Goal: Task Accomplishment & Management: Use online tool/utility

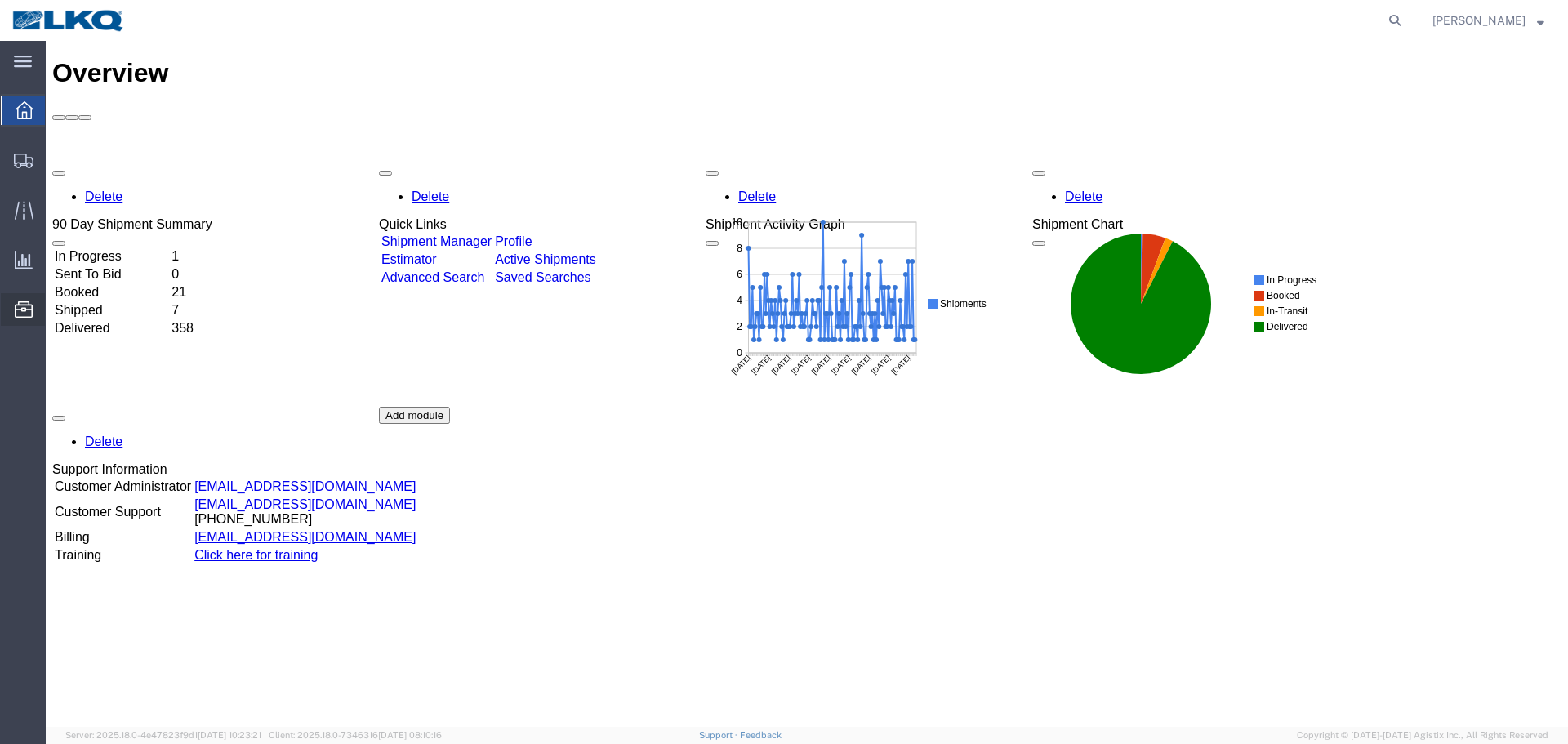
click at [0, 0] on span "Location Appointment" at bounding box center [0, 0] width 0 height 0
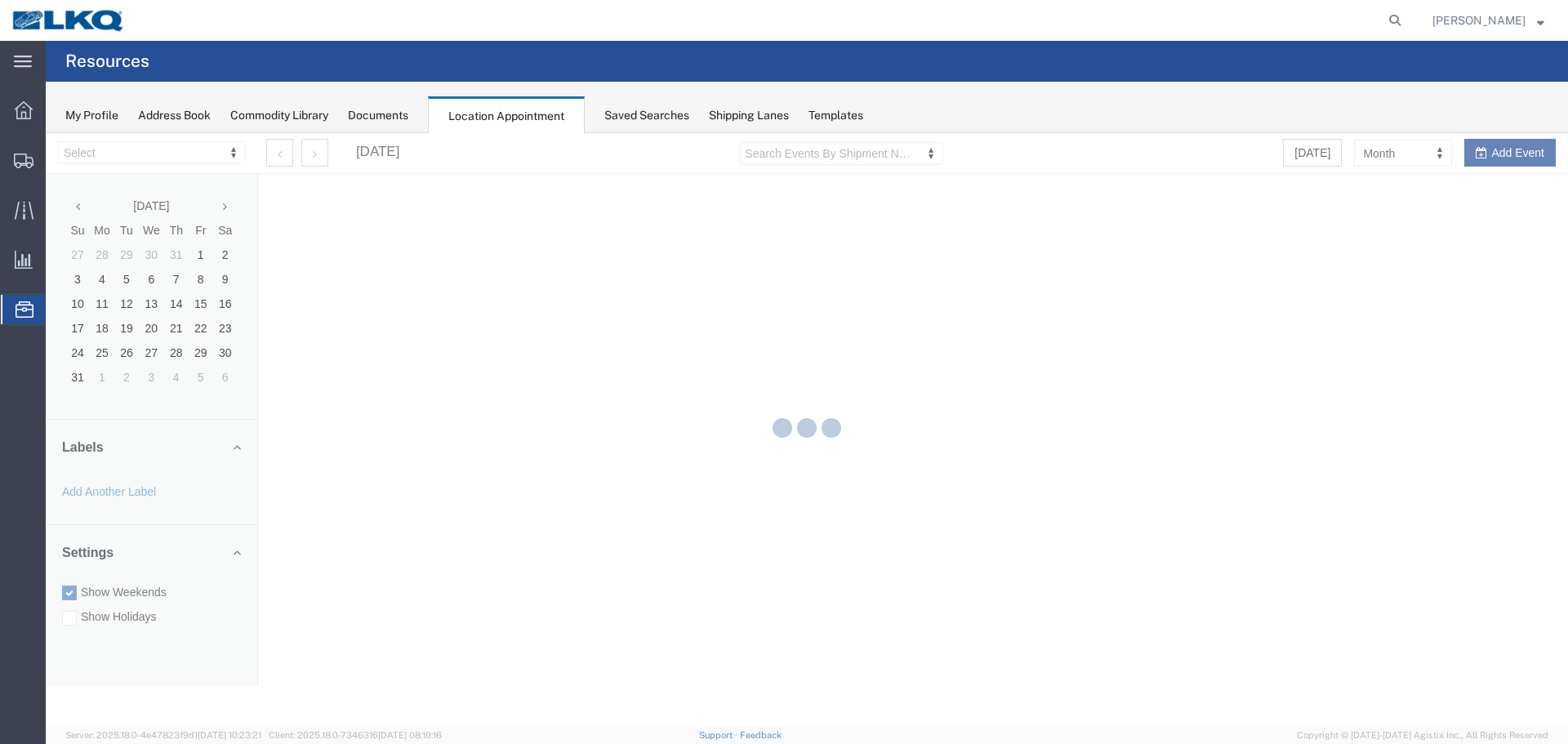
select select "28018"
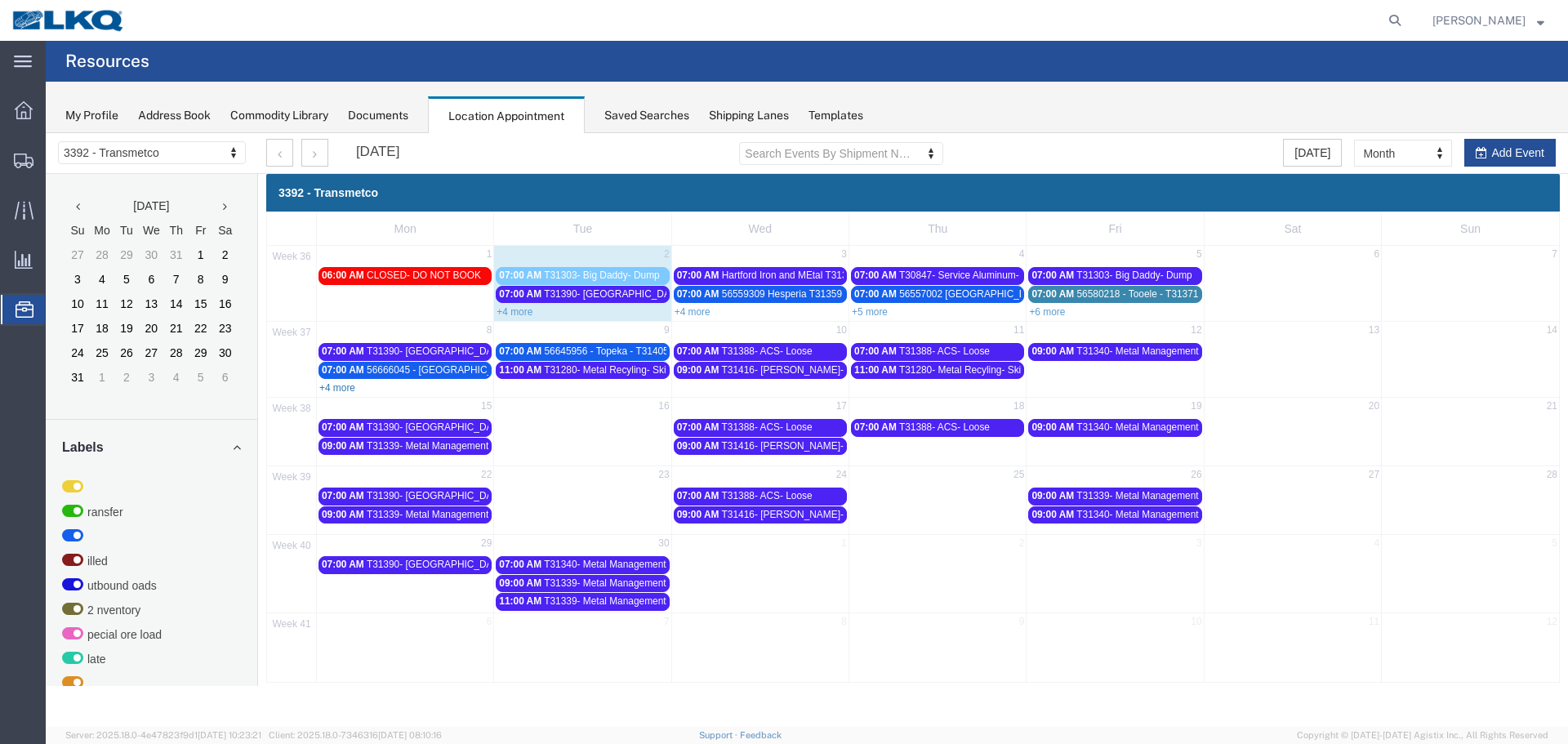
click at [342, 386] on link "+4 more" at bounding box center [337, 388] width 36 height 12
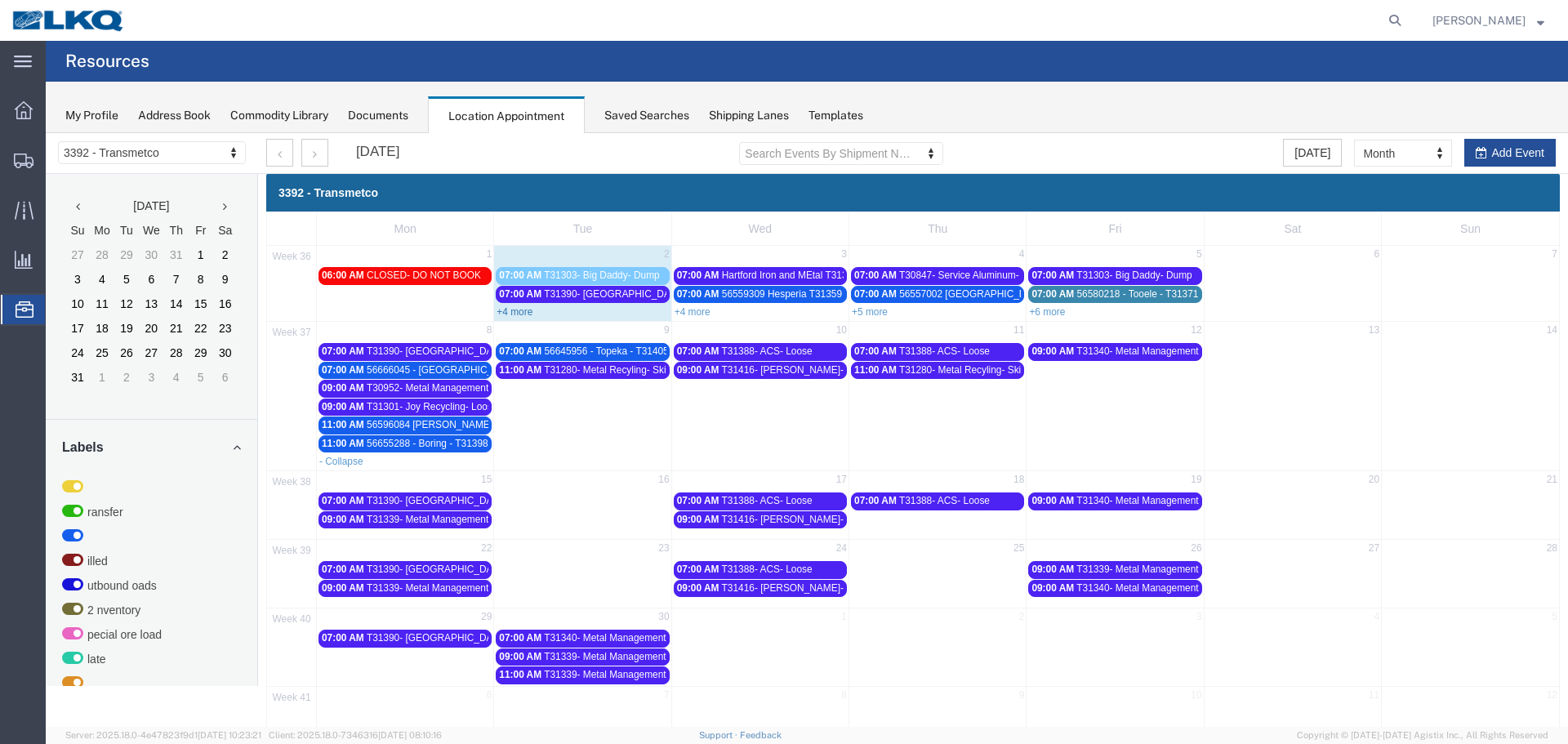
click at [506, 308] on link "+4 more" at bounding box center [514, 312] width 36 height 12
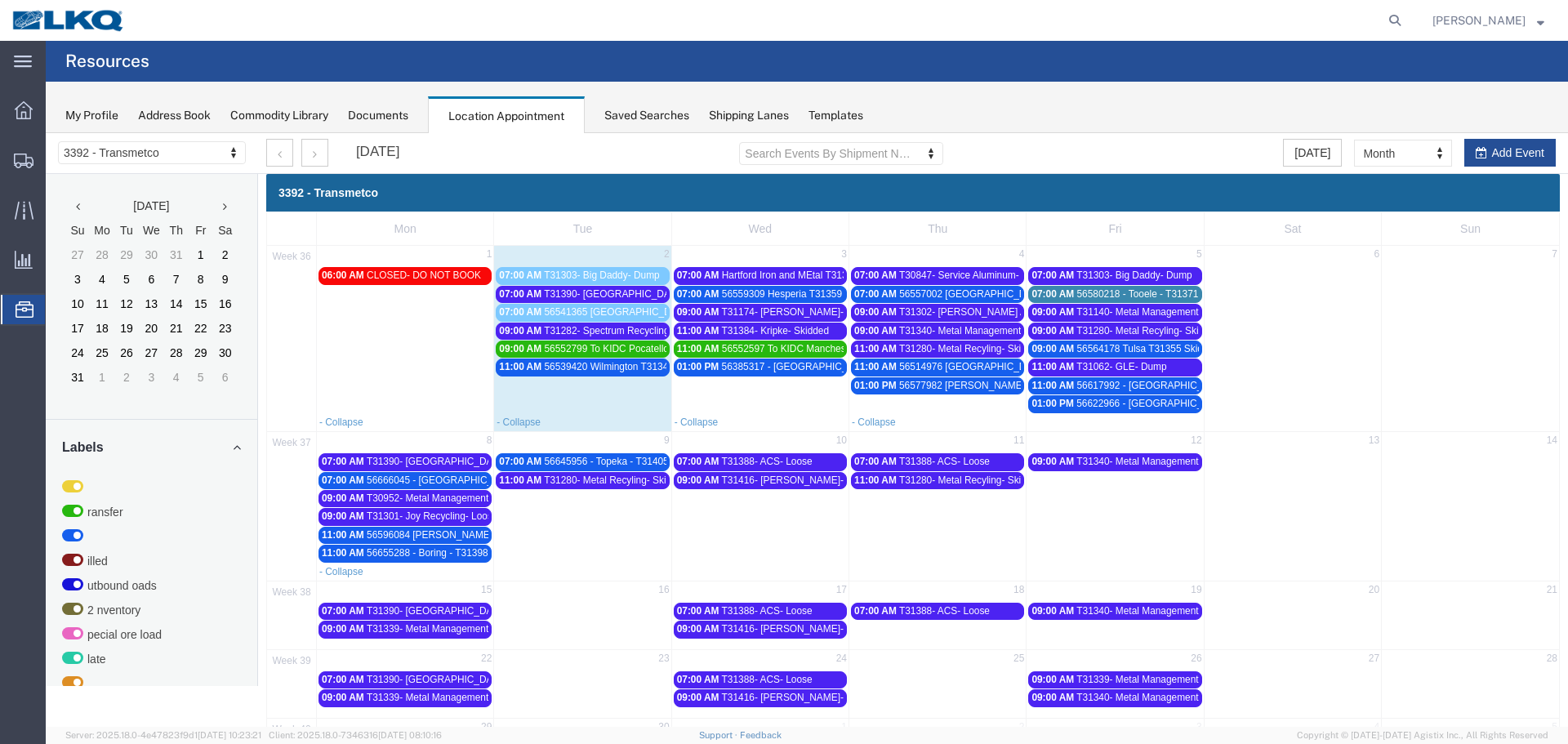
click at [572, 294] on span "T31390- [GEOGRAPHIC_DATA]- Loose" at bounding box center [629, 294] width 172 height 12
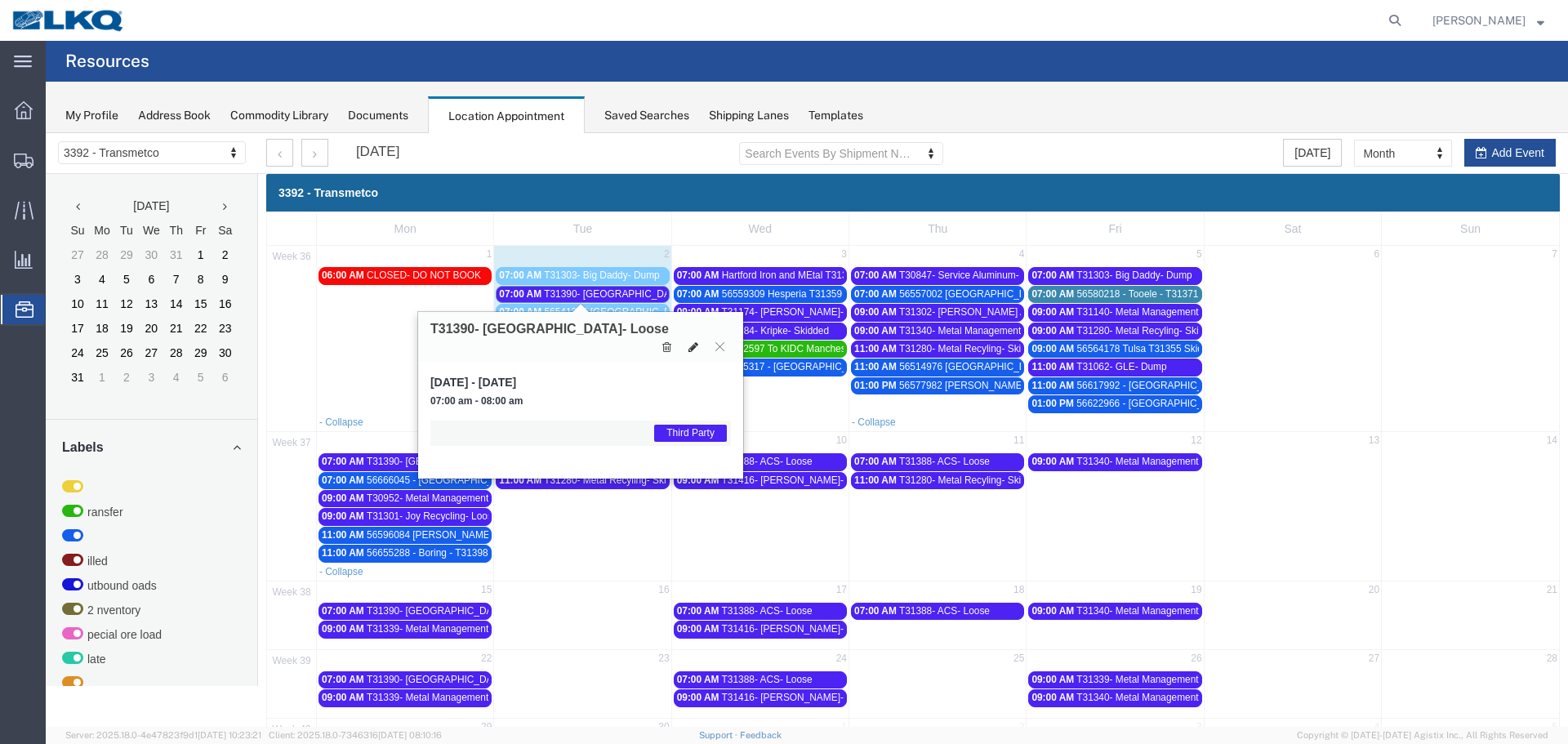
click at [690, 341] on icon at bounding box center [694, 347] width 10 height 12
select select "1"
select select "23"
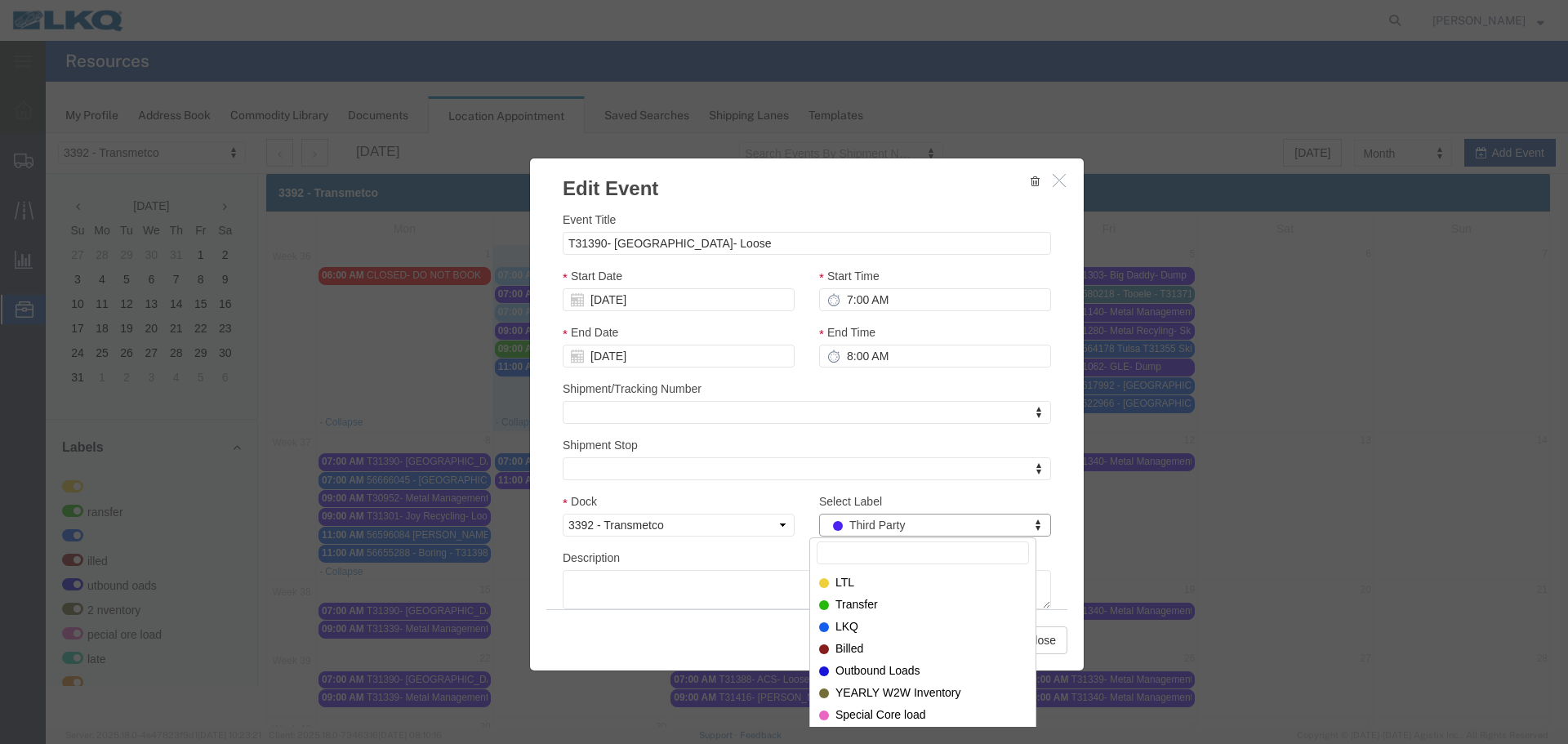
drag, startPoint x: 1018, startPoint y: 527, endPoint x: 988, endPoint y: 532, distance: 30.4
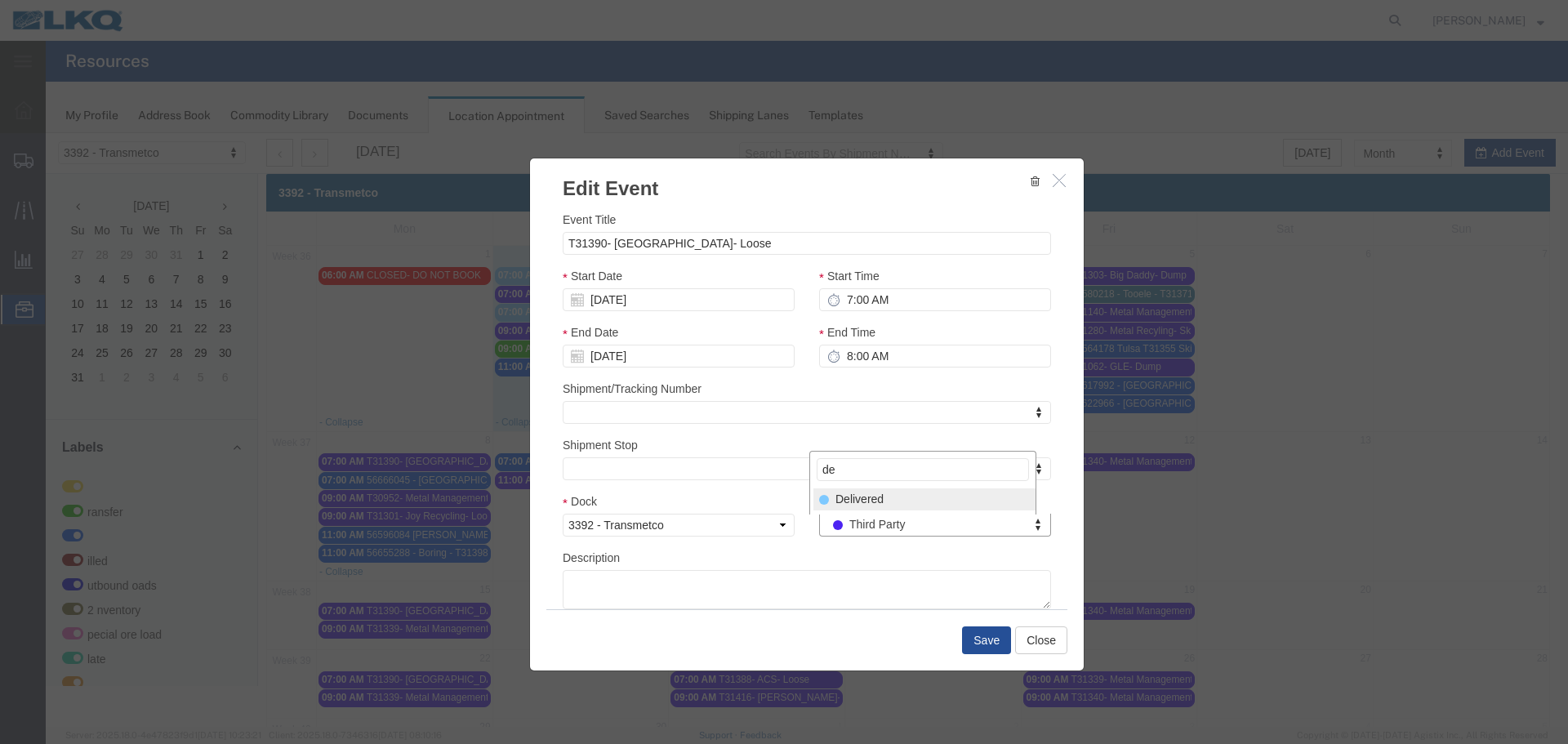
type input "de"
select select "40"
click at [968, 640] on button "Save" at bounding box center [986, 640] width 49 height 28
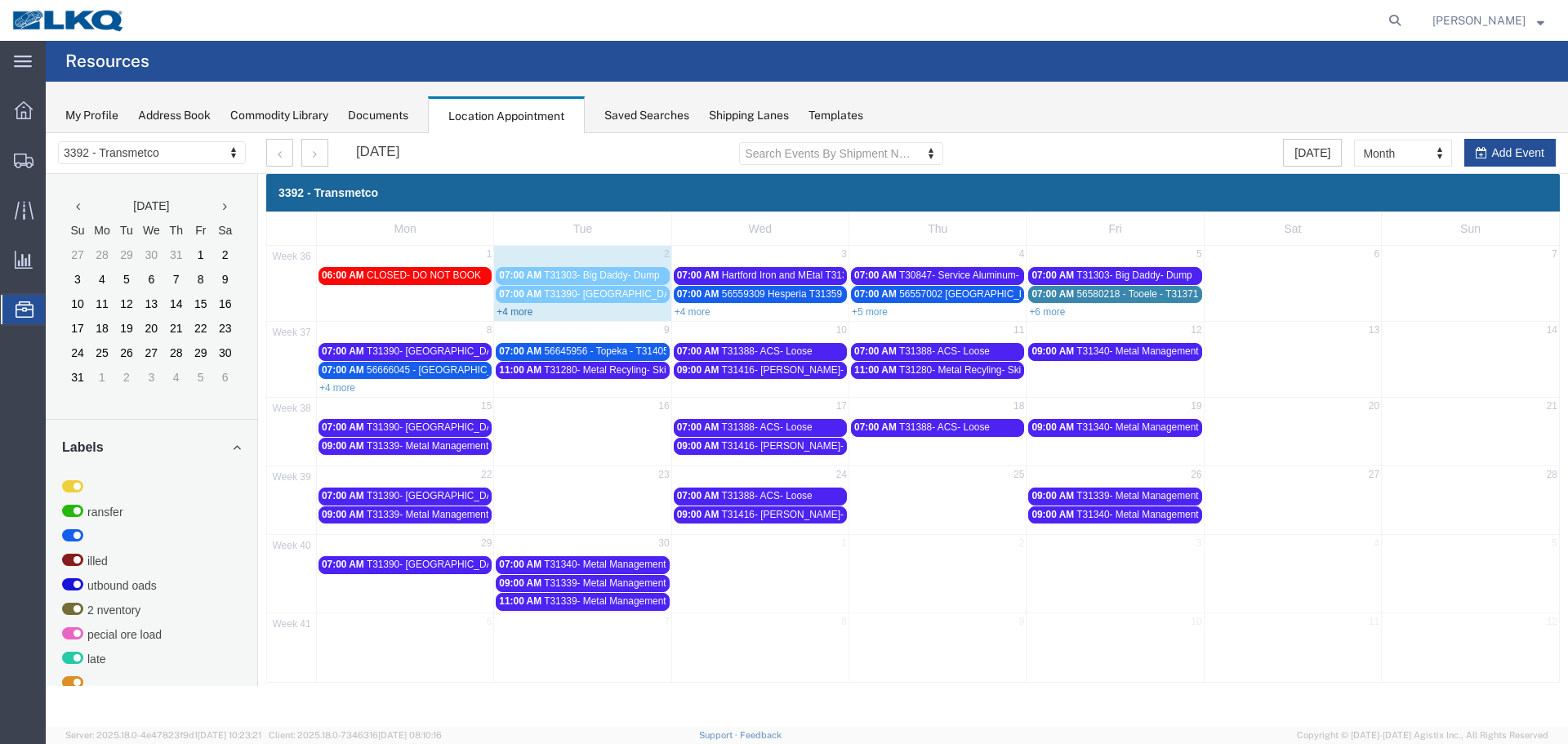
click at [515, 312] on link "+4 more" at bounding box center [514, 312] width 36 height 12
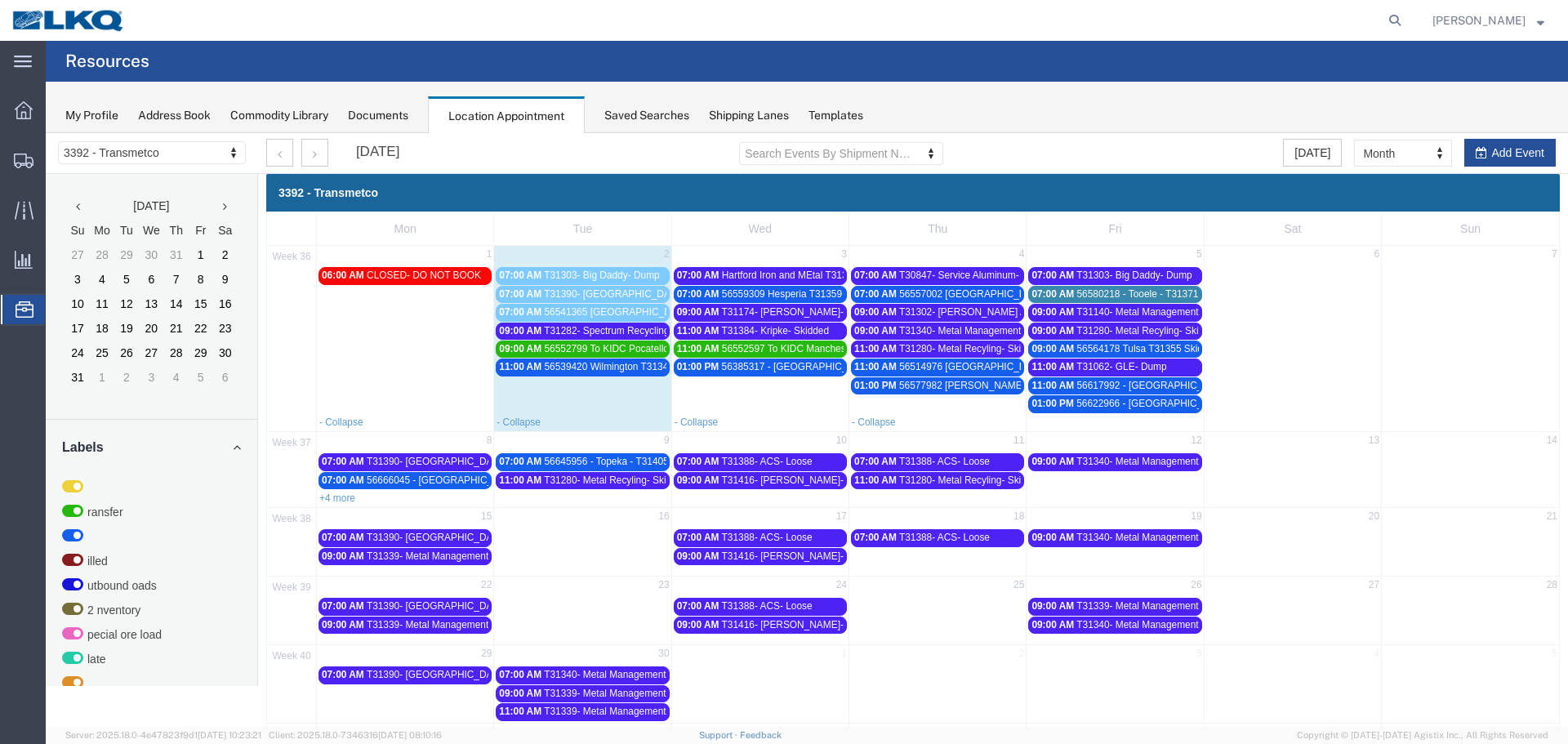
click at [545, 330] on span "T31282- Spectrum Recycling- Dump" at bounding box center [621, 331] width 157 height 12
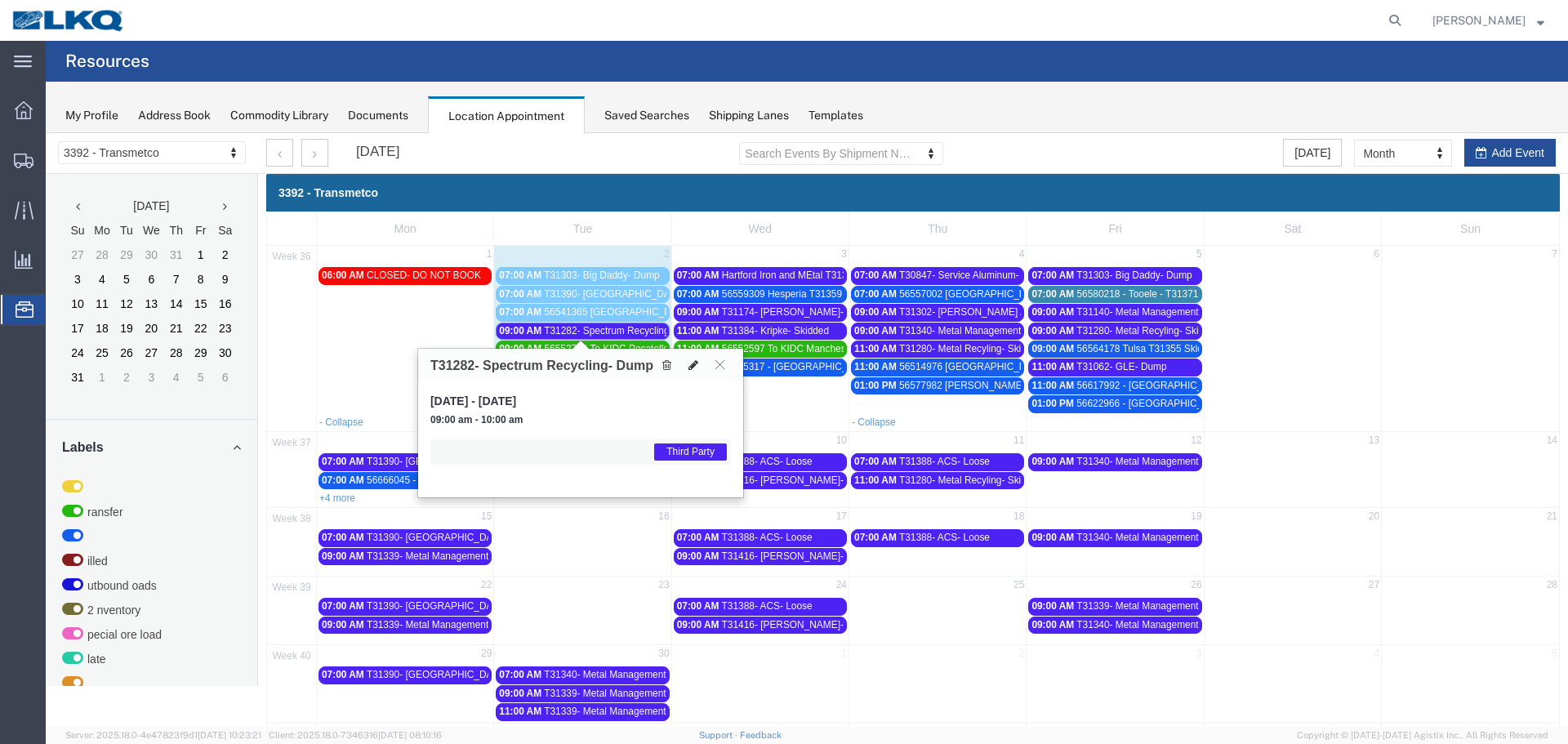
click at [689, 369] on icon at bounding box center [694, 366] width 10 height 12
select select "1"
select select "23"
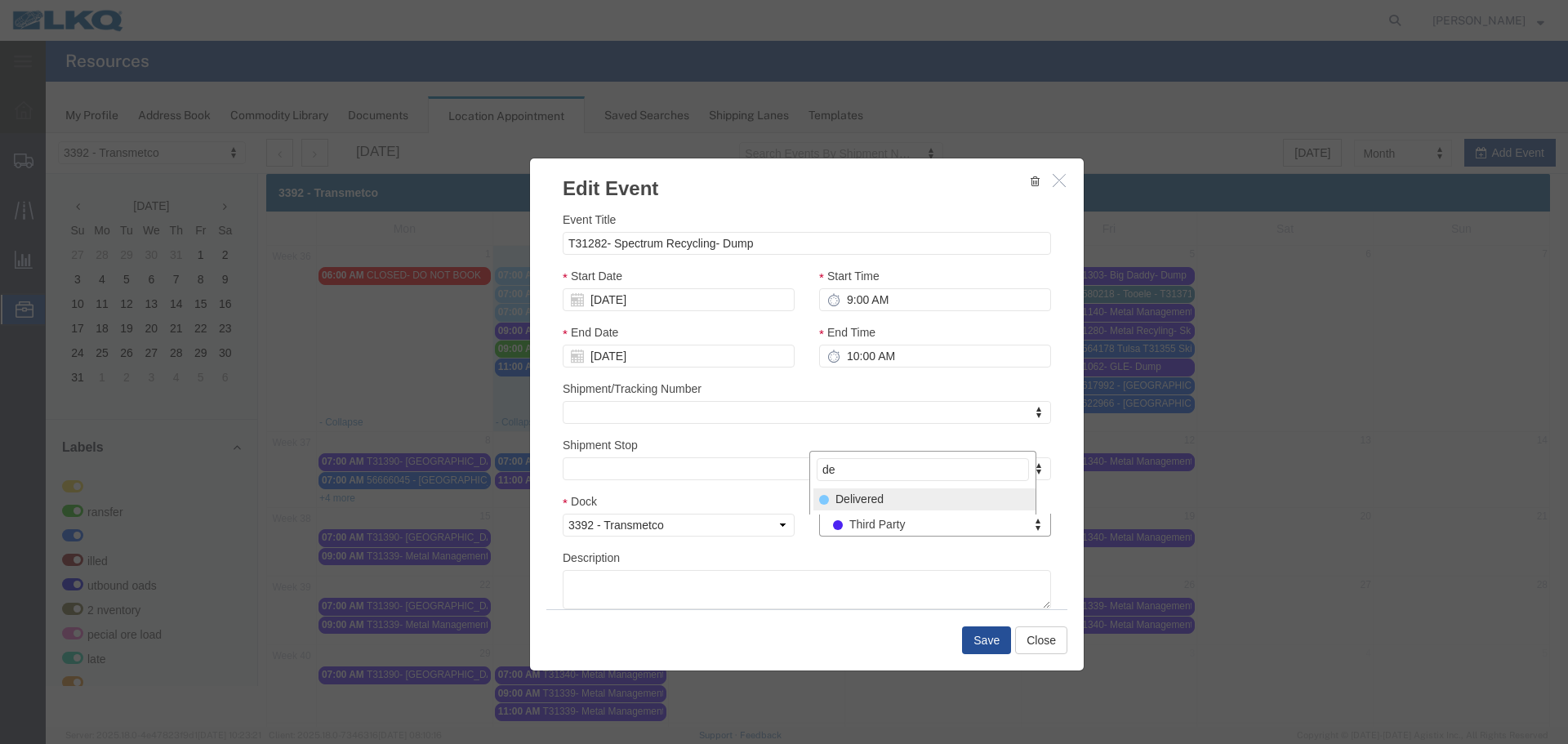
type input "de"
select select "40"
click at [973, 642] on button "Save" at bounding box center [986, 640] width 49 height 28
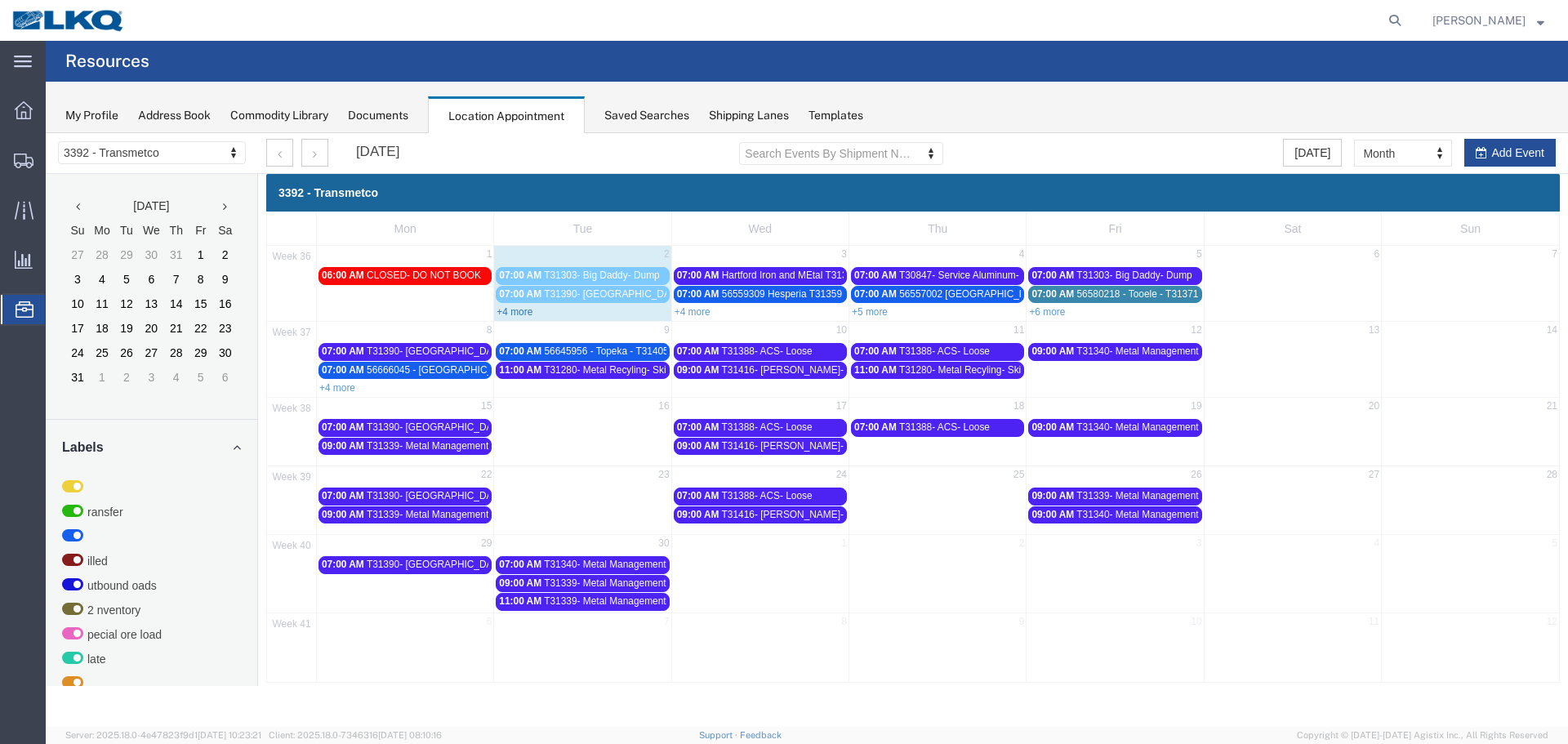
click at [521, 312] on link "+4 more" at bounding box center [514, 312] width 36 height 12
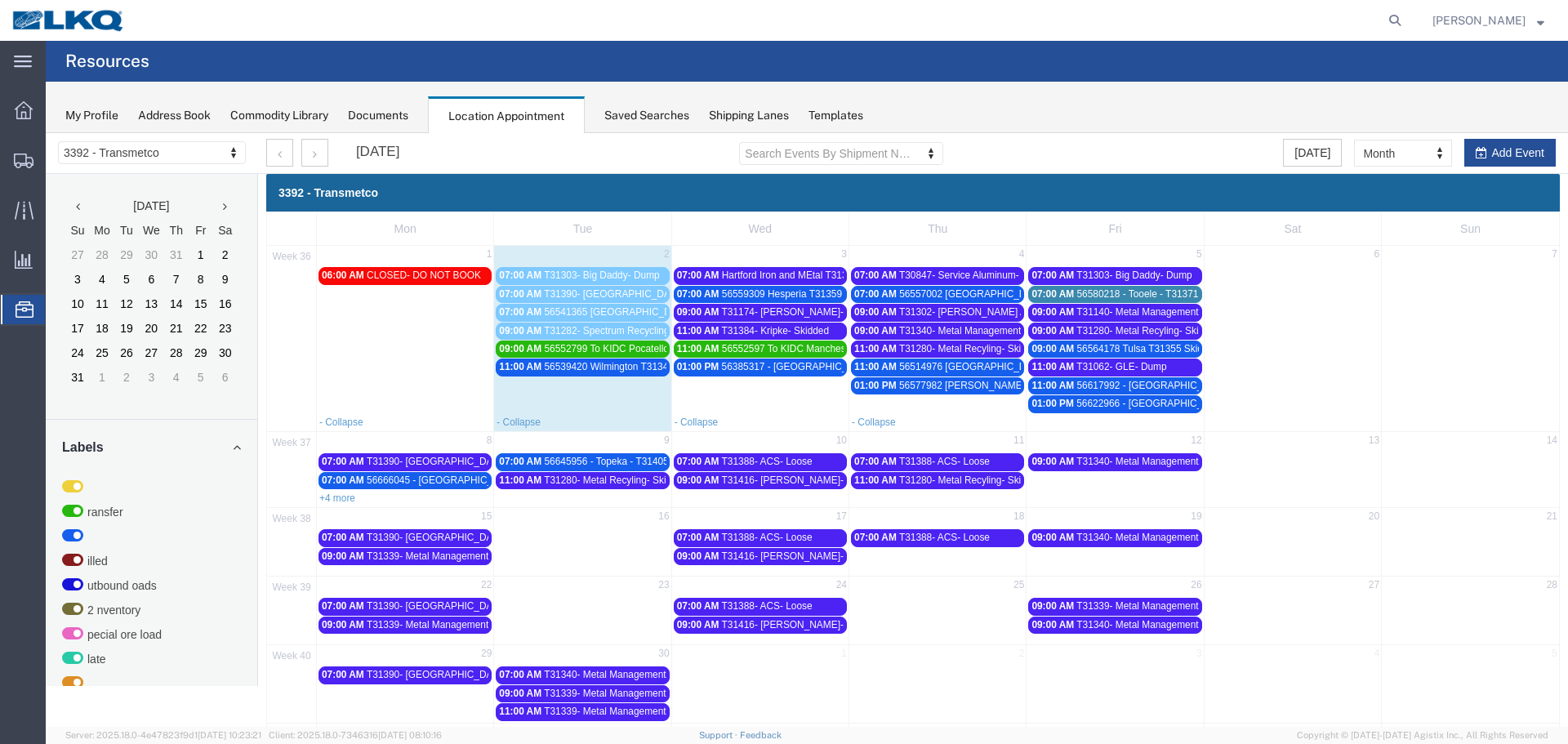
click at [574, 367] on span "56539420 Wilmington T31342 Skidded" at bounding box center [626, 367] width 167 height 12
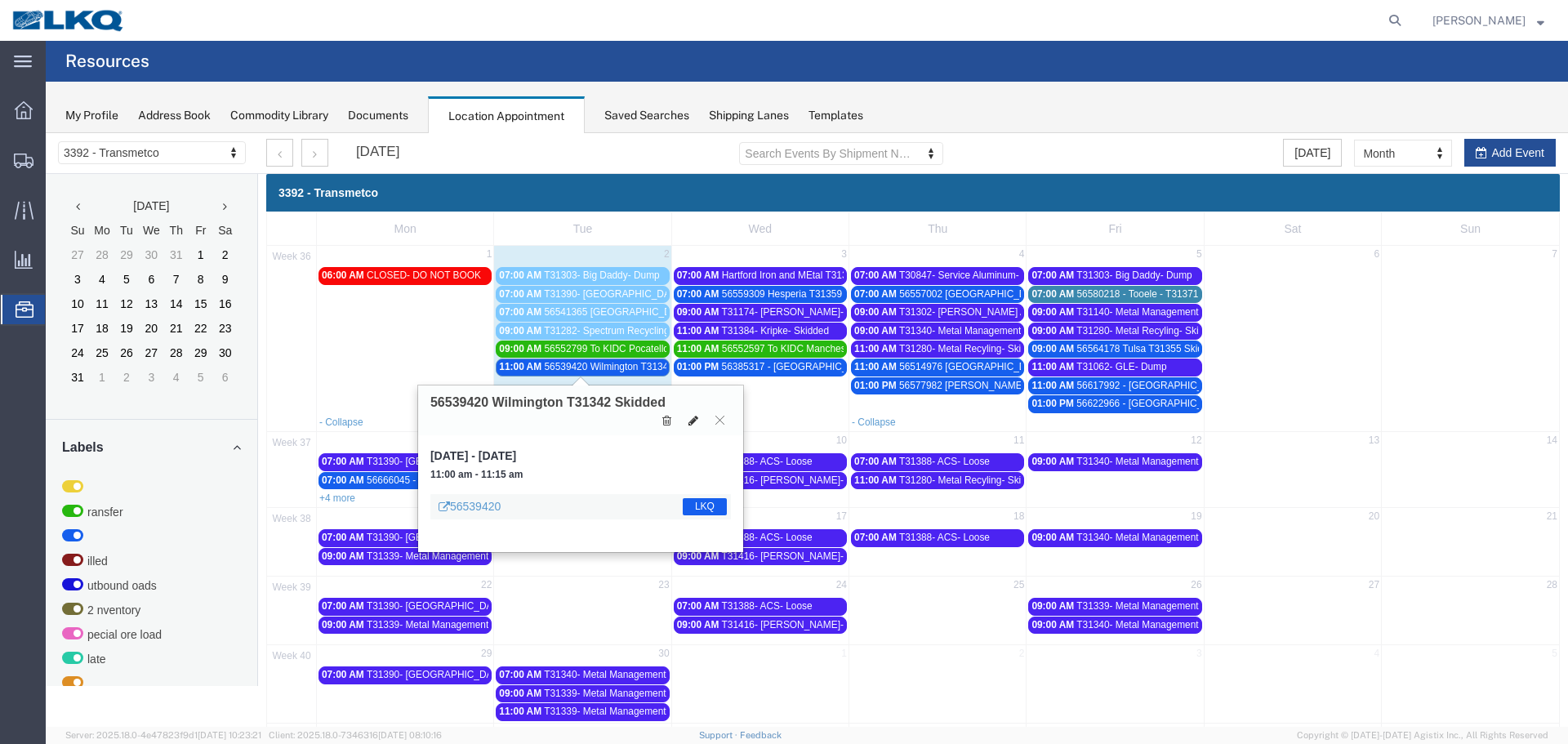
click at [689, 421] on icon at bounding box center [694, 421] width 10 height 12
select select "1"
select select "22"
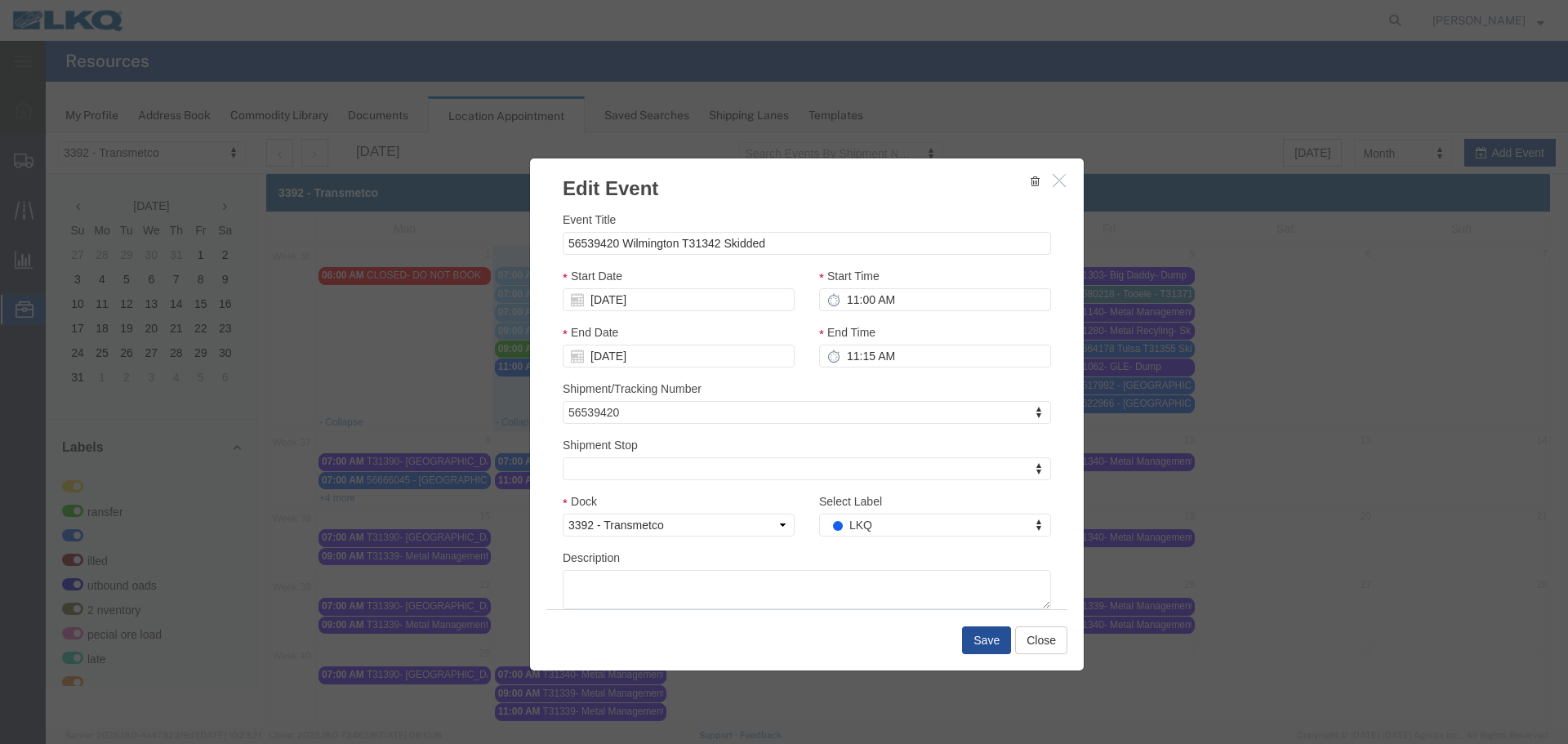
select select
type input "de"
select select "40"
click at [971, 636] on button "Save" at bounding box center [986, 640] width 49 height 28
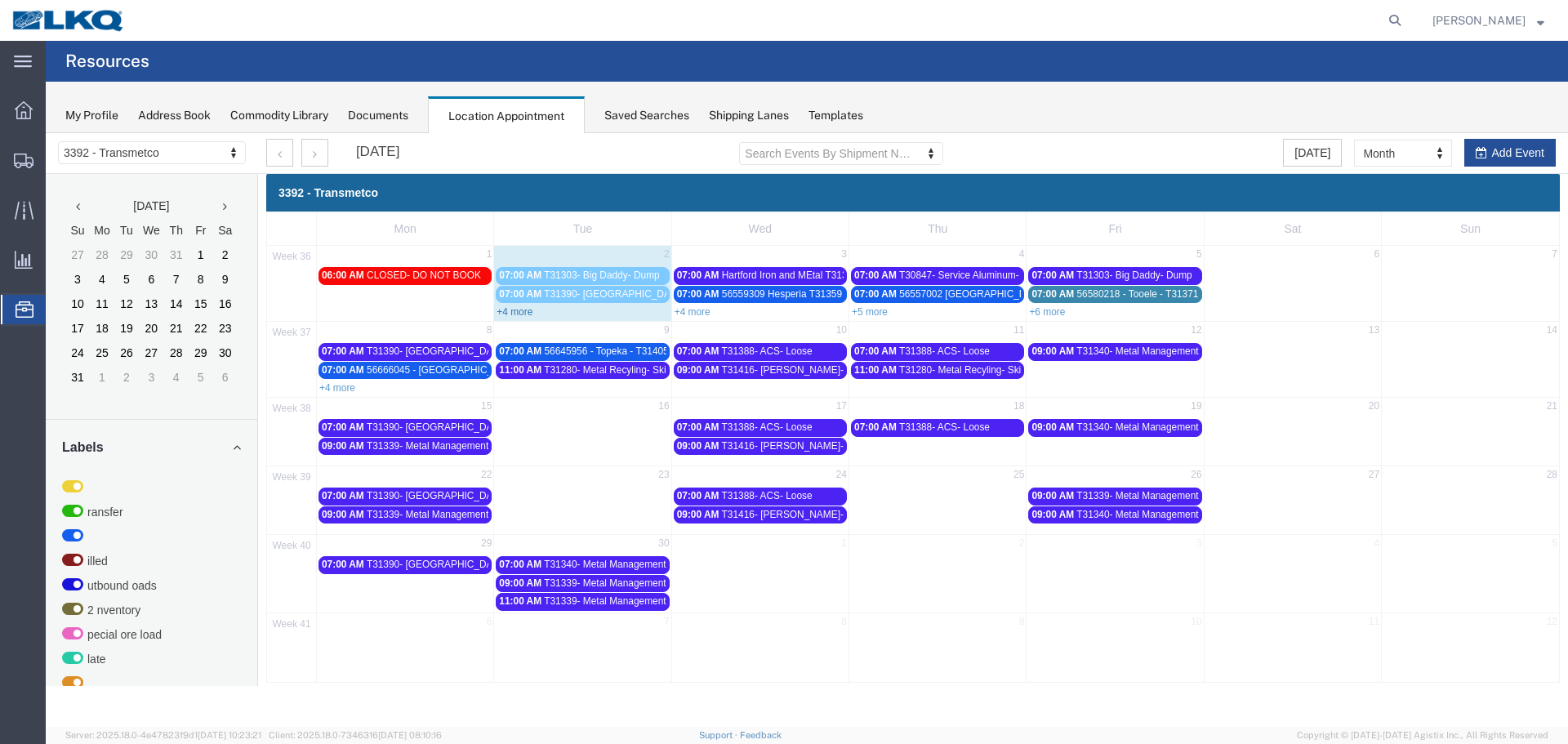
click at [524, 311] on link "+4 more" at bounding box center [514, 312] width 36 height 12
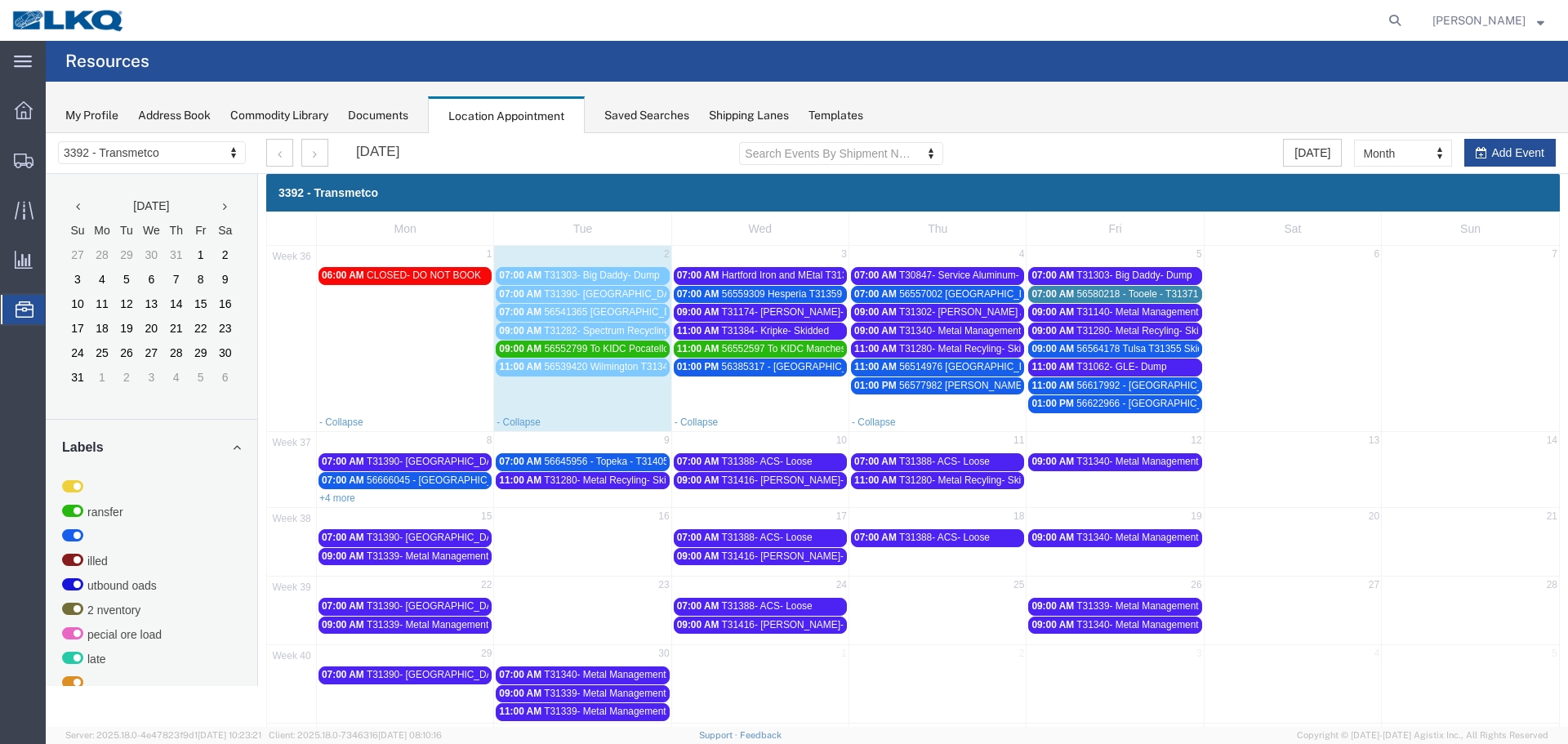
click at [560, 370] on span "56539420 Wilmington T31342 Skidded" at bounding box center [626, 367] width 167 height 12
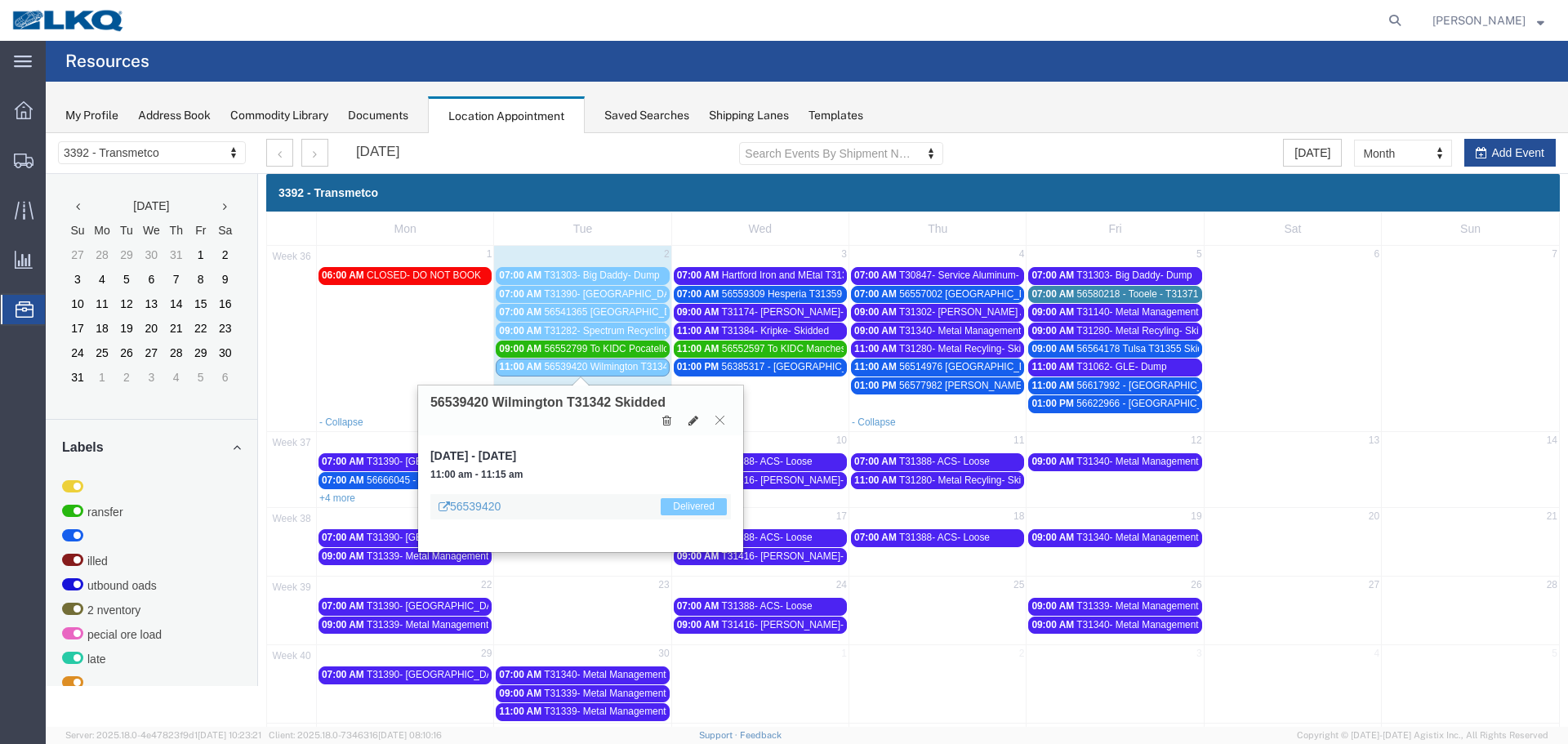
click at [719, 421] on icon at bounding box center [719, 420] width 9 height 10
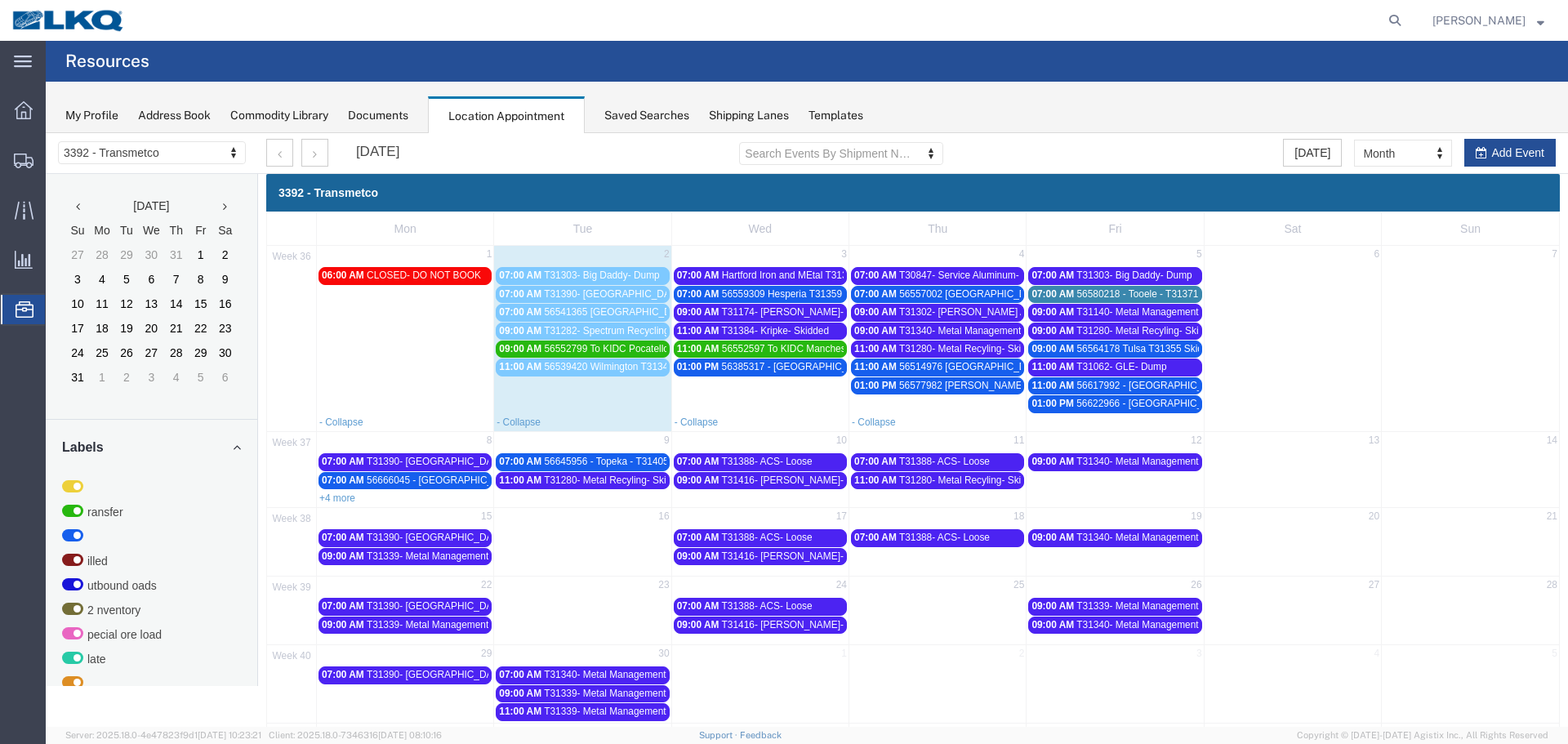
click at [562, 349] on span "56552799 To KIDC Pocatello T31365 Skidded" at bounding box center [642, 349] width 198 height 12
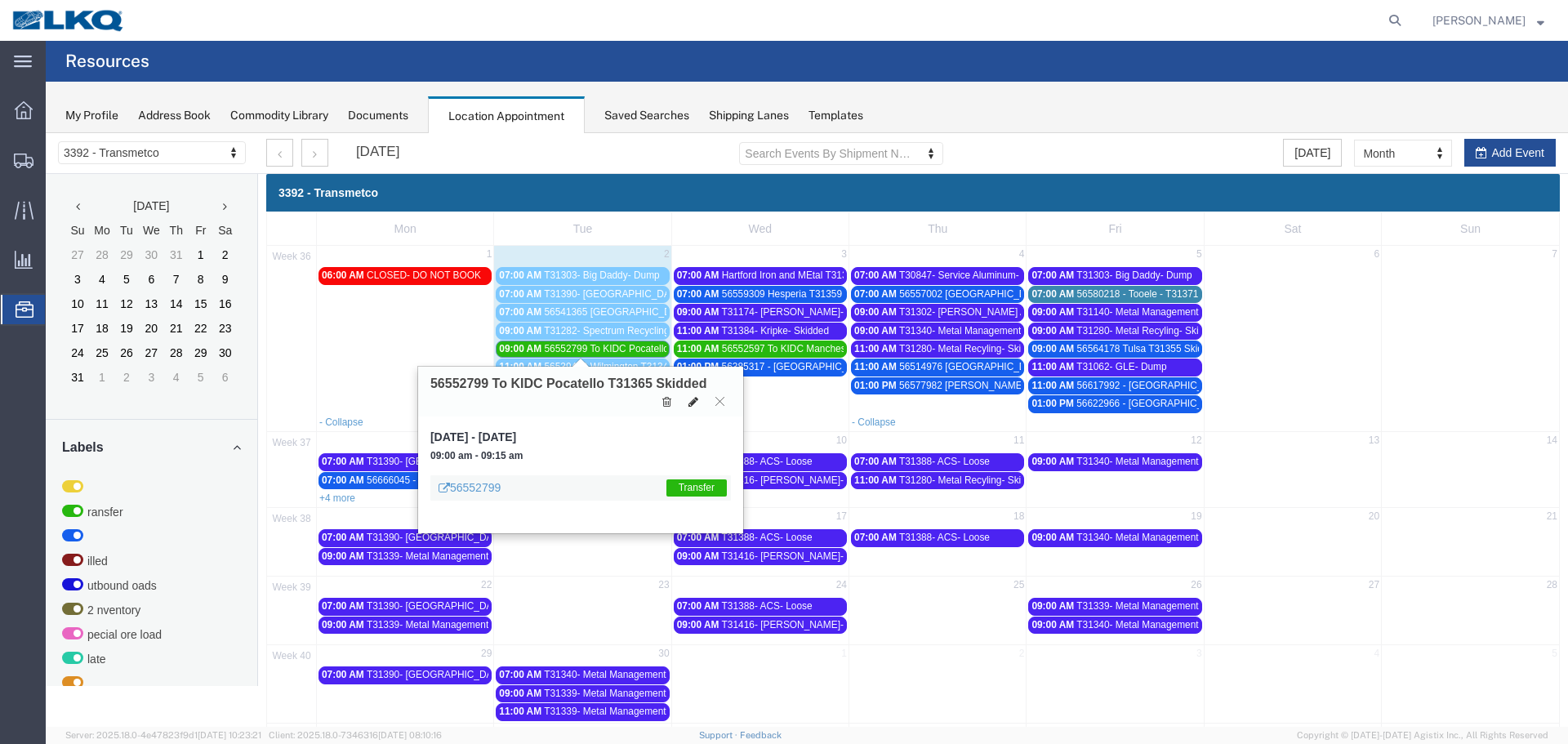
click at [690, 404] on icon at bounding box center [694, 402] width 10 height 12
select select "100"
select select "1"
select select "21"
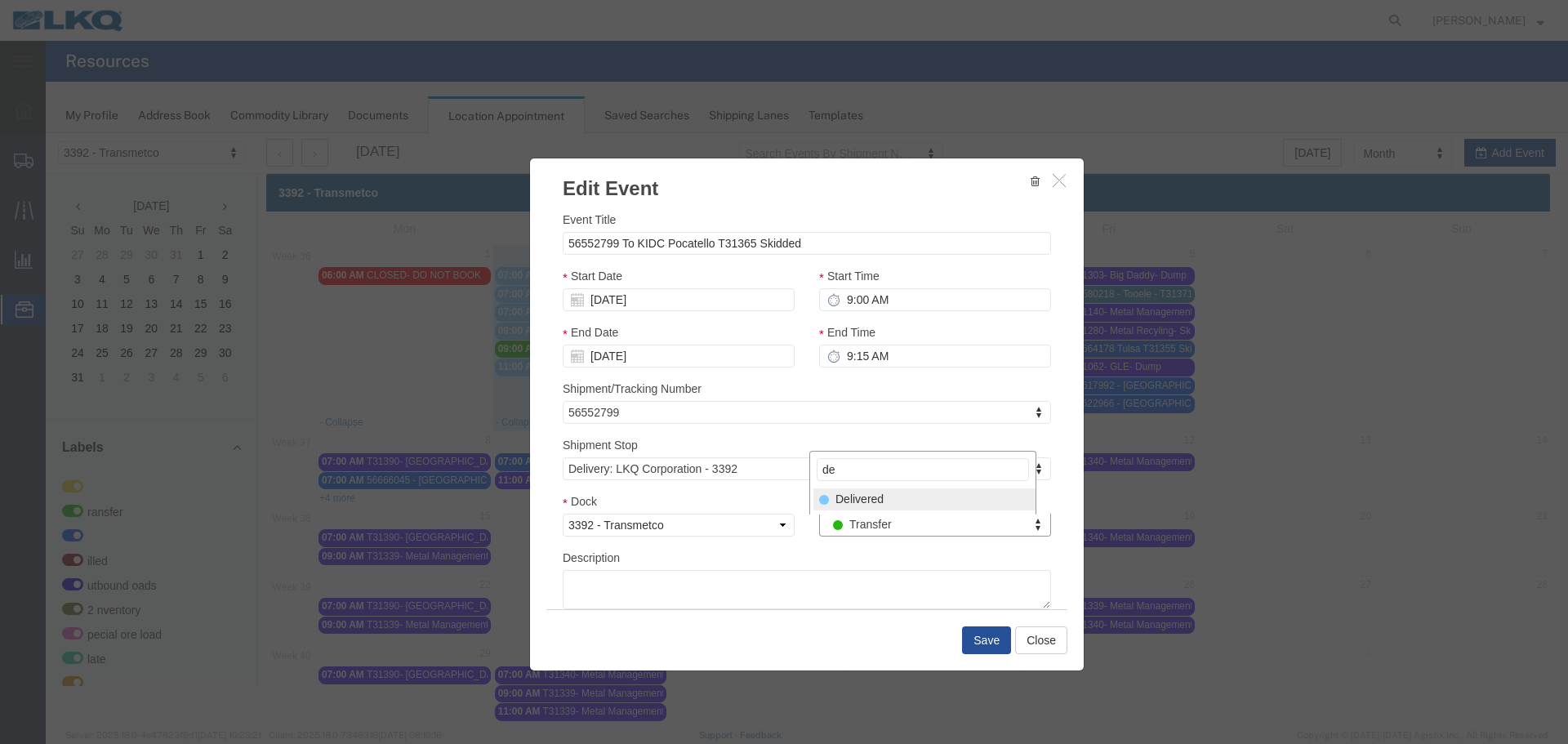
type input "de"
select select "40"
click at [987, 641] on button "Save" at bounding box center [986, 640] width 49 height 28
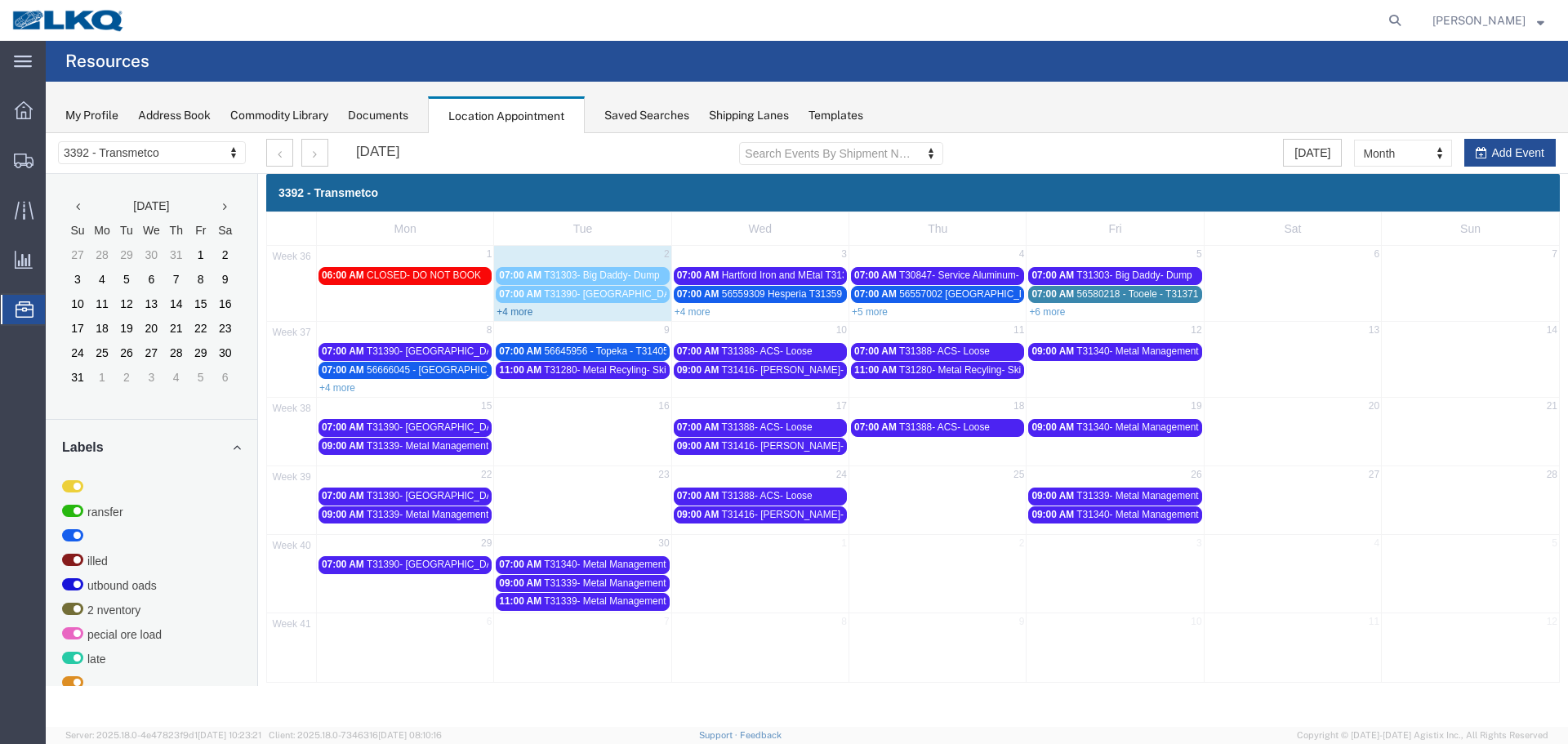
click at [509, 312] on link "+4 more" at bounding box center [514, 312] width 36 height 12
